Goal: Answer question/provide support

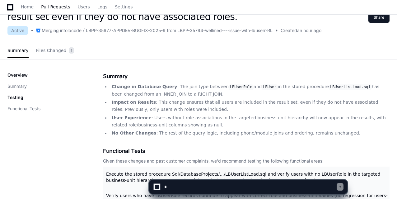
scroll to position [43, 0]
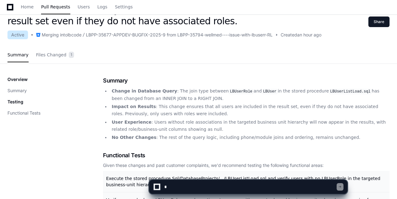
click at [220, 185] on textarea at bounding box center [250, 187] width 174 height 14
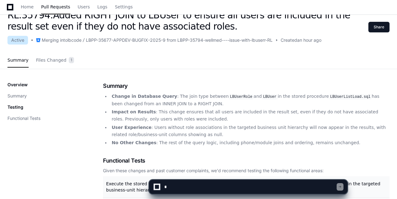
scroll to position [36, 0]
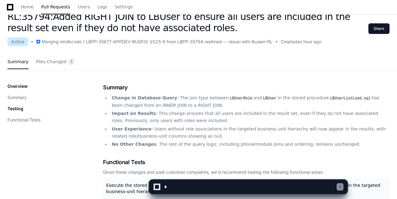
click at [200, 185] on textarea at bounding box center [250, 187] width 174 height 14
type textarea "**********"
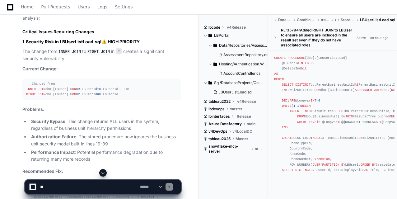
scroll to position [382, 0]
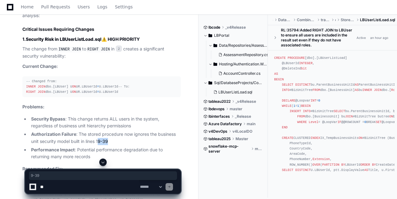
drag, startPoint x: 111, startPoint y: 146, endPoint x: 100, endPoint y: 146, distance: 11.2
click at [100, 145] on li "Authorization Failure : The stored procedure now ignores the business unit secu…" at bounding box center [105, 138] width 152 height 14
click at [137, 144] on li "Authorization Failure : The stored procedure now ignores the business unit secu…" at bounding box center [105, 138] width 152 height 14
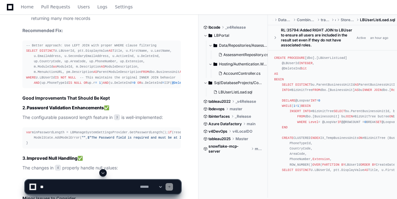
scroll to position [523, 0]
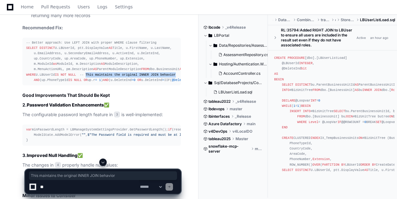
drag, startPoint x: 83, startPoint y: 118, endPoint x: 166, endPoint y: 117, distance: 82.9
click at [166, 77] on span "-- This maintains the original INNER JOIN behavior" at bounding box center [128, 75] width 96 height 4
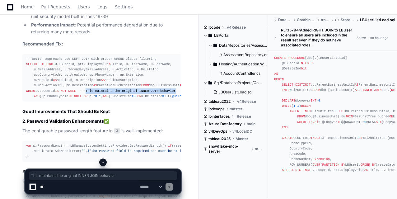
scroll to position [506, 0]
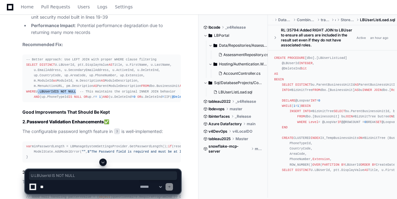
drag, startPoint x: 36, startPoint y: 134, endPoint x: 76, endPoint y: 134, distance: 39.6
click at [76, 100] on div "-- Better approach: Use LEFT JOIN with proper WHERE clause filtering SELECT DIS…" at bounding box center [101, 78] width 151 height 43
copy div "U.LBUserId IS NOT NULL"
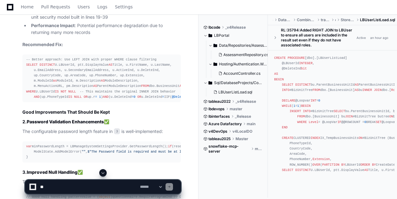
click at [83, 182] on textarea at bounding box center [89, 187] width 100 height 14
type textarea "*"
type textarea "******"
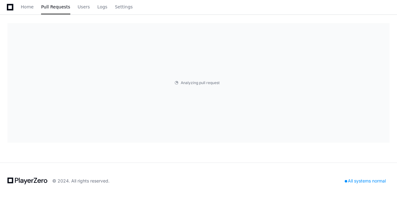
scroll to position [36, 0]
